Goal: Information Seeking & Learning: Learn about a topic

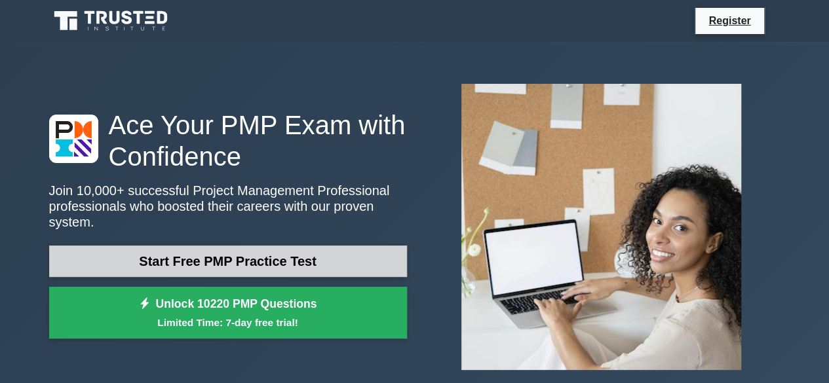
click at [265, 256] on link "Start Free PMP Practice Test" at bounding box center [228, 261] width 358 height 31
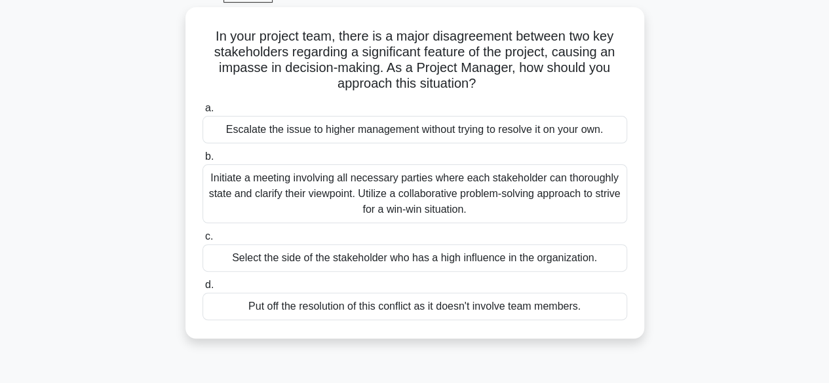
scroll to position [122, 0]
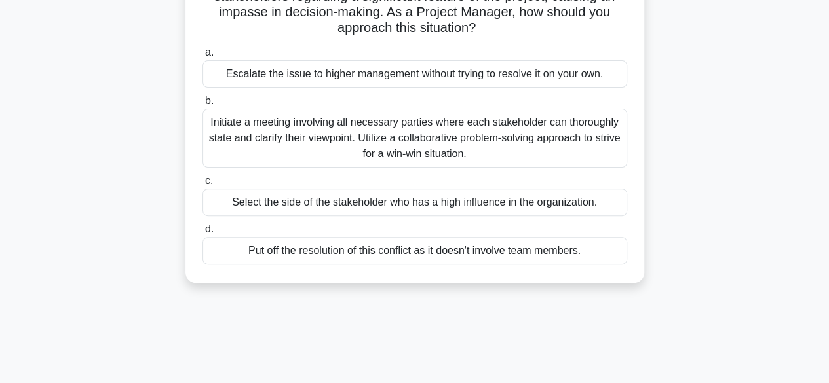
click at [210, 100] on span "b." at bounding box center [209, 100] width 9 height 11
click at [202, 100] on input "b. Initiate a meeting involving all necessary parties where each stakeholder ca…" at bounding box center [202, 101] width 0 height 9
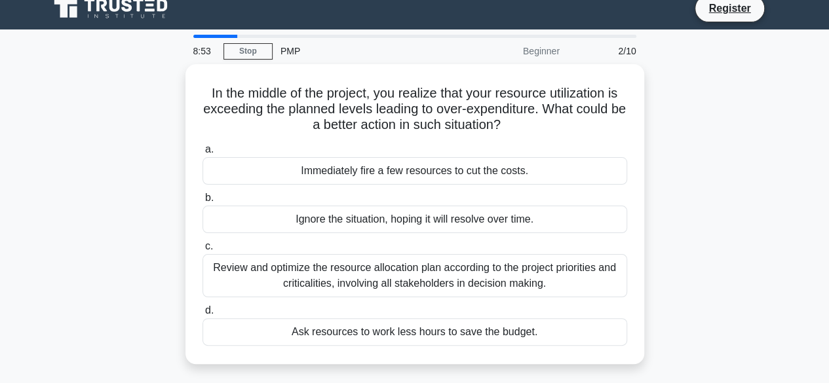
scroll to position [0, 0]
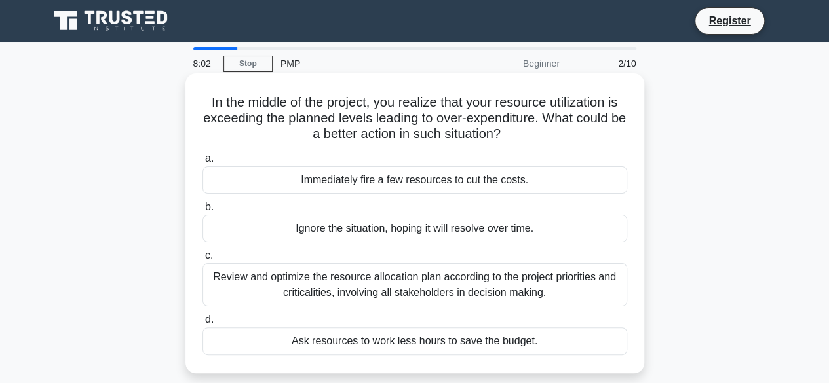
click at [215, 257] on label "c. Review and optimize the resource allocation plan according to the project pr…" at bounding box center [414, 277] width 425 height 59
click at [202, 257] on input "c. Review and optimize the resource allocation plan according to the project pr…" at bounding box center [202, 256] width 0 height 9
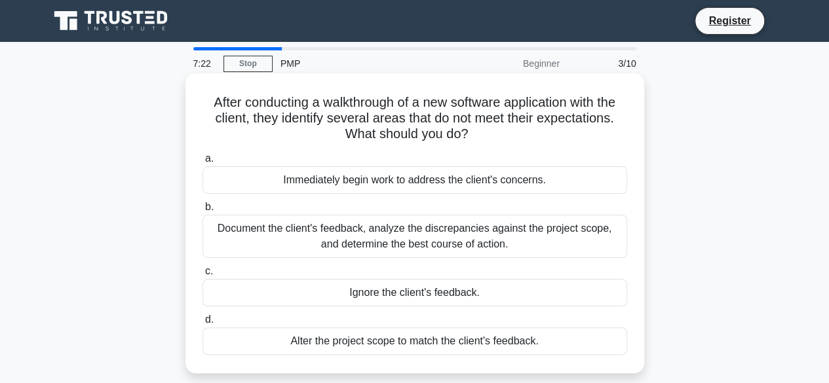
click at [221, 160] on label "a. Immediately begin work to address the client's concerns." at bounding box center [414, 172] width 425 height 43
click at [202, 160] on input "a. Immediately begin work to address the client's concerns." at bounding box center [202, 159] width 0 height 9
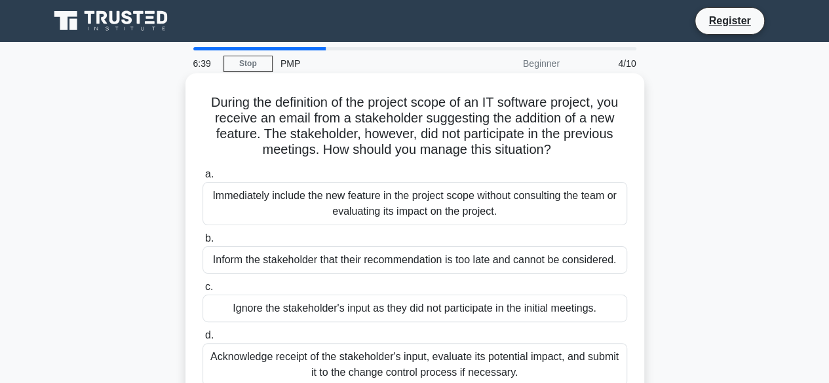
click at [240, 341] on label "d. Acknowledge receipt of the stakeholder's input, evaluate its potential impac…" at bounding box center [414, 357] width 425 height 59
click at [202, 340] on input "d. Acknowledge receipt of the stakeholder's input, evaluate its potential impac…" at bounding box center [202, 336] width 0 height 9
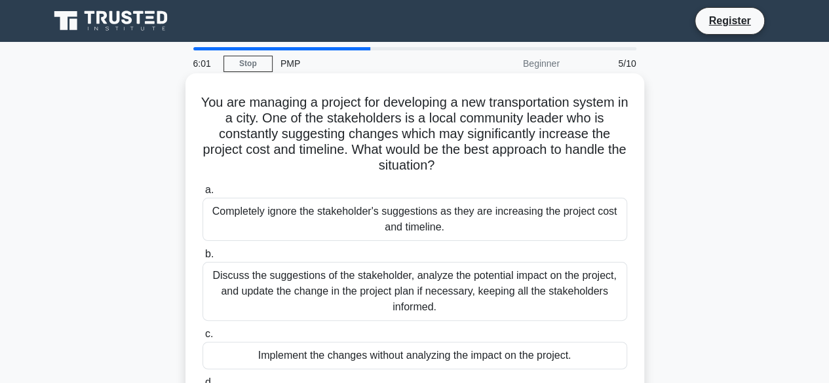
click at [215, 254] on label "b. Discuss the suggestions of the stakeholder, analyze the potential impact on …" at bounding box center [414, 283] width 425 height 75
click at [202, 254] on input "b. Discuss the suggestions of the stakeholder, analyze the potential impact on …" at bounding box center [202, 254] width 0 height 9
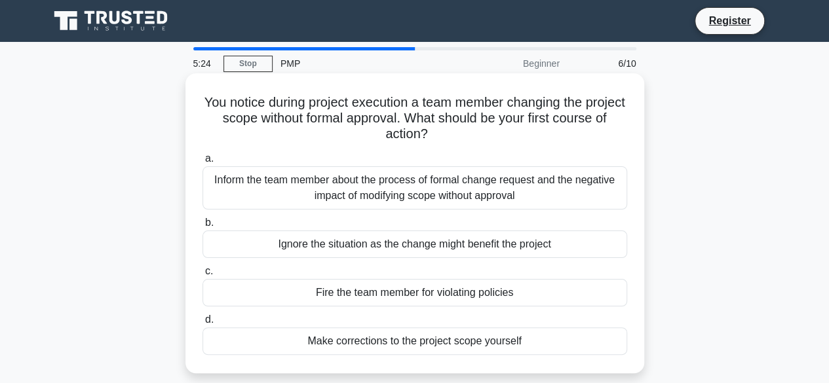
click at [215, 160] on label "a. Inform the team member about the process of formal change request and the ne…" at bounding box center [414, 180] width 425 height 59
click at [202, 160] on input "a. Inform the team member about the process of formal change request and the ne…" at bounding box center [202, 159] width 0 height 9
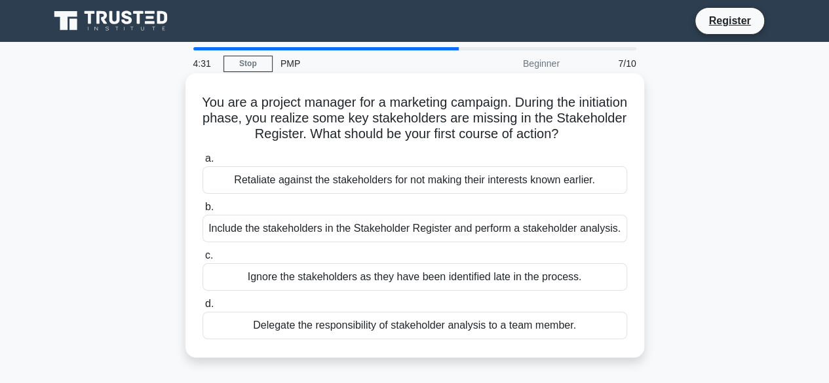
click at [235, 302] on label "d. Delegate the responsibility of stakeholder analysis to a team member." at bounding box center [414, 317] width 425 height 43
click at [202, 302] on input "d. Delegate the responsibility of stakeholder analysis to a team member." at bounding box center [202, 304] width 0 height 9
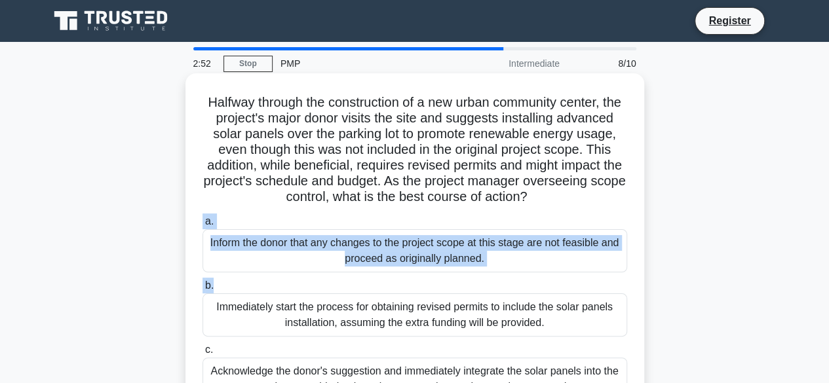
drag, startPoint x: 235, startPoint y: 302, endPoint x: 558, endPoint y: 210, distance: 336.5
click at [558, 210] on div "Halfway through the construction of a new urban community center, the project's…" at bounding box center [415, 279] width 448 height 400
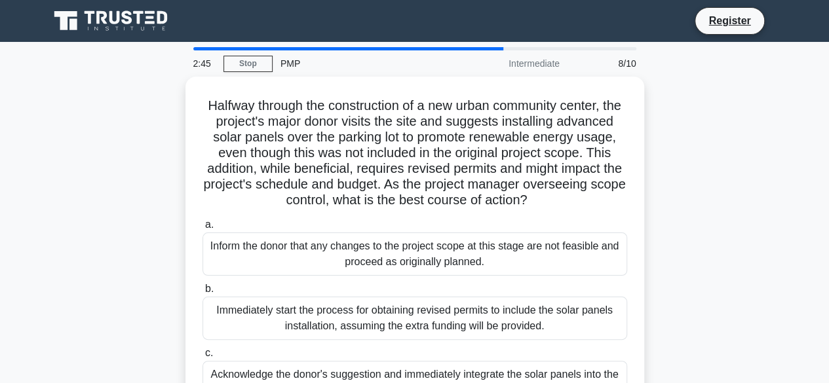
click at [771, 157] on div "Halfway through the construction of a new urban community center, the project's…" at bounding box center [414, 290] width 747 height 426
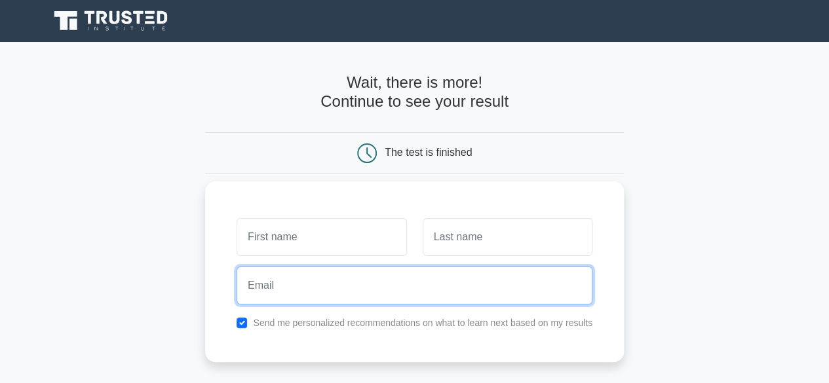
click at [551, 300] on input "email" at bounding box center [415, 286] width 356 height 38
click at [305, 284] on input "email" at bounding box center [415, 286] width 356 height 38
type input "s"
